Goal: Task Accomplishment & Management: Manage account settings

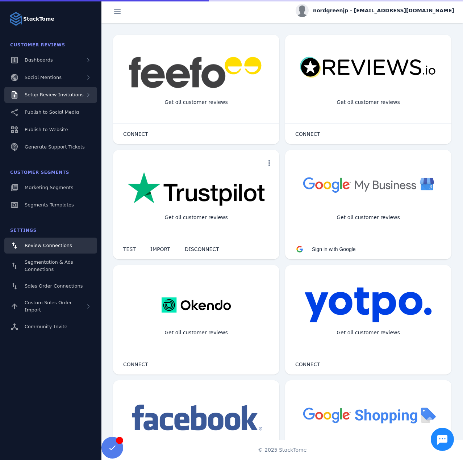
click at [55, 98] on div "Setup Review Invitations" at bounding box center [54, 94] width 59 height 7
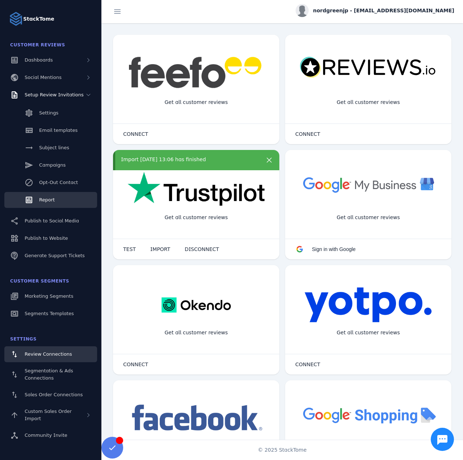
click at [48, 197] on span "Report" at bounding box center [47, 199] width 16 height 5
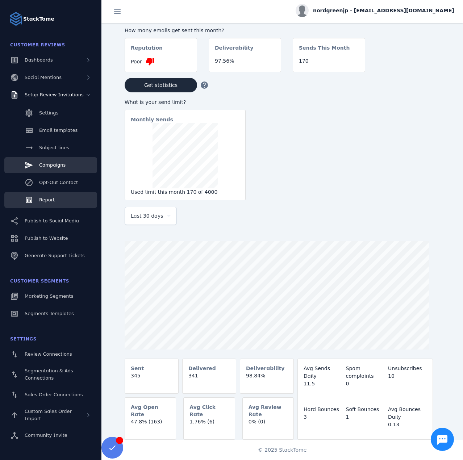
click at [49, 165] on span "Campaigns" at bounding box center [52, 164] width 26 height 5
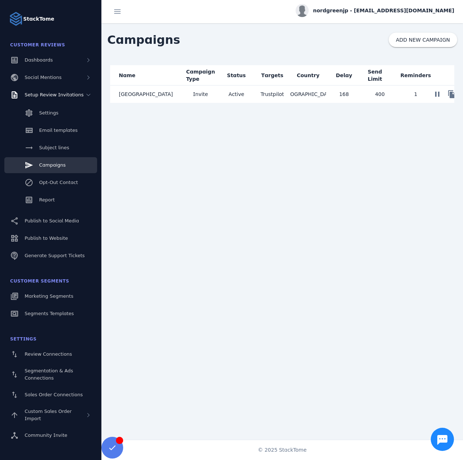
click at [234, 96] on mat-cell "Active" at bounding box center [236, 93] width 36 height 17
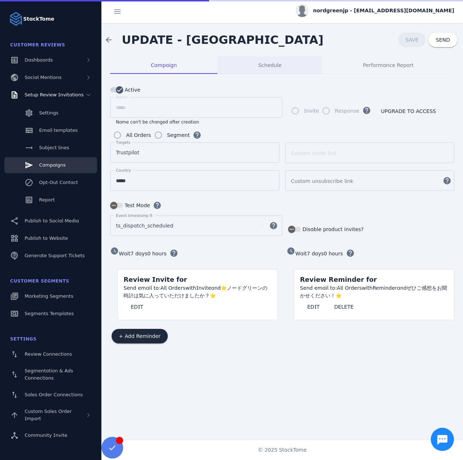
click at [252, 65] on div "Schedule" at bounding box center [269, 64] width 105 height 17
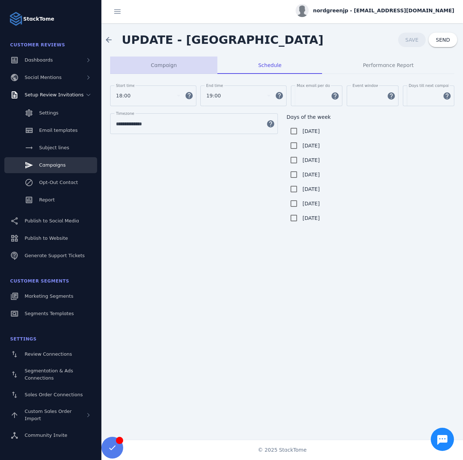
click at [143, 73] on div "Campaign" at bounding box center [163, 64] width 107 height 17
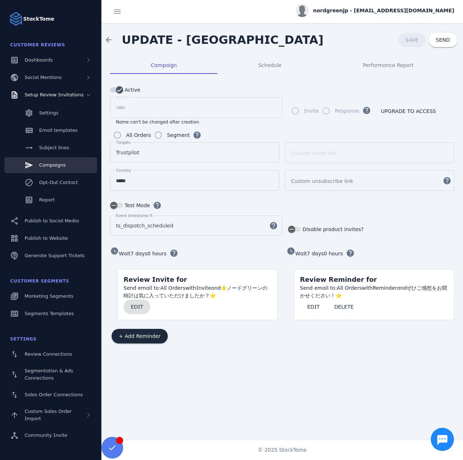
click at [131, 300] on span at bounding box center [136, 306] width 27 height 17
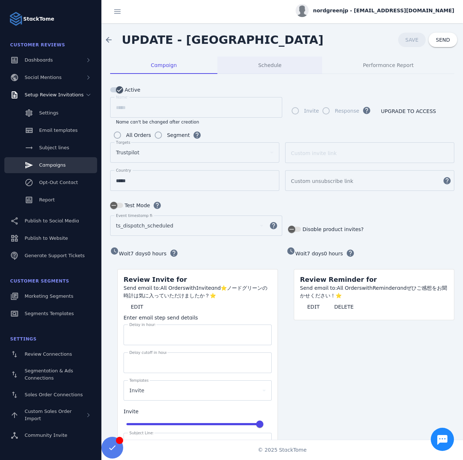
click at [235, 68] on div "Schedule" at bounding box center [269, 64] width 105 height 17
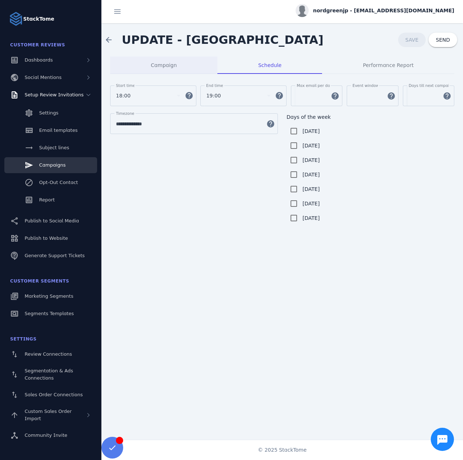
click at [154, 66] on span "Campaign" at bounding box center [164, 65] width 26 height 5
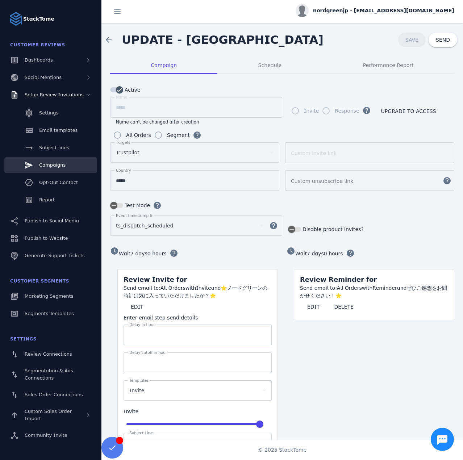
click at [372, 7] on span "nordgreenjp - cs_nordgreenjp@stacktome.com" at bounding box center [383, 11] width 141 height 8
click at [241, 32] on div at bounding box center [231, 230] width 463 height 460
click at [256, 68] on div "Schedule" at bounding box center [269, 64] width 105 height 17
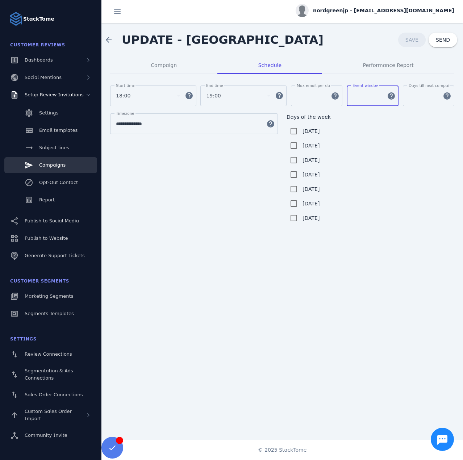
drag, startPoint x: 357, startPoint y: 99, endPoint x: 353, endPoint y: 98, distance: 4.6
click at [353, 98] on input "**" at bounding box center [367, 96] width 30 height 9
drag, startPoint x: 352, startPoint y: 96, endPoint x: 327, endPoint y: 96, distance: 25.0
click at [327, 96] on div "Start time 18:00 help End time 19:00 help Max email per day *** help Event wind…" at bounding box center [282, 99] width 344 height 28
type input "**"
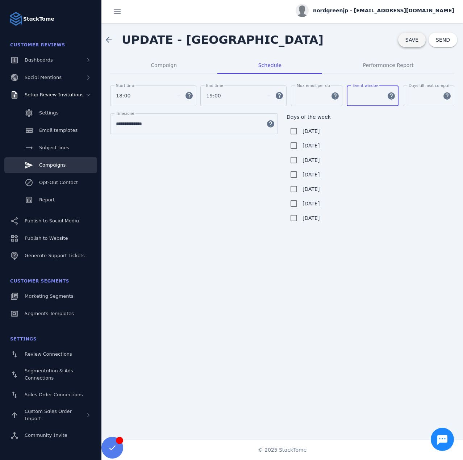
click at [415, 39] on span "SAVE" at bounding box center [411, 40] width 13 height 6
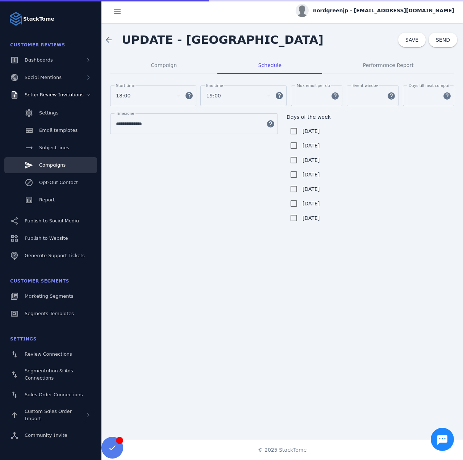
click at [387, 10] on span "nordgreenjp - cs_nordgreenjp@stacktome.com" at bounding box center [383, 11] width 141 height 8
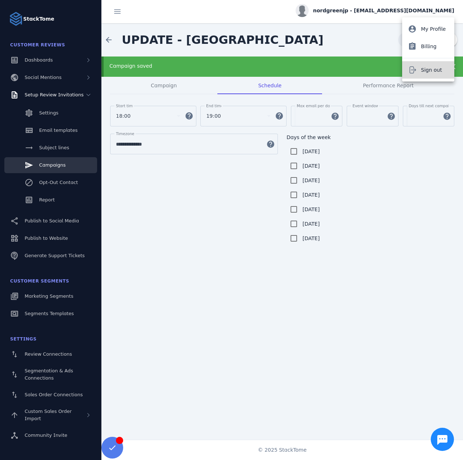
click at [414, 65] on button "Sign out" at bounding box center [428, 69] width 52 height 17
